Goal: Task Accomplishment & Management: Manage account settings

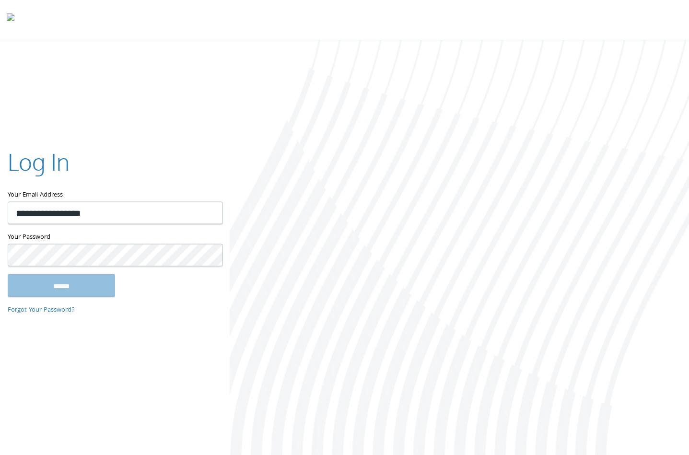
type input "**********"
click at [62, 280] on input "******" at bounding box center [61, 285] width 107 height 23
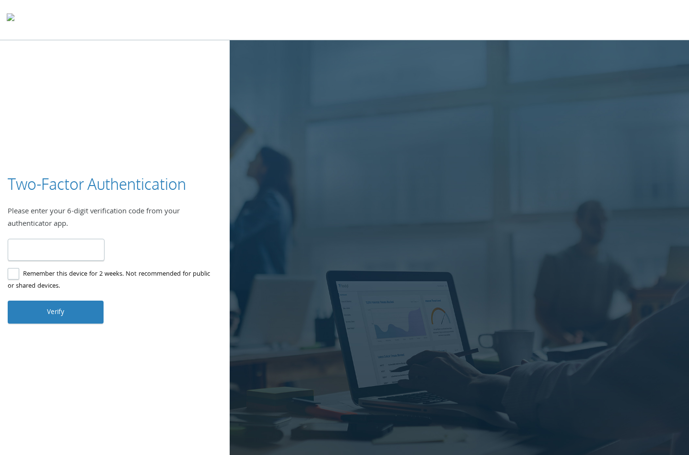
type input "******"
